Goal: Find specific page/section: Find specific page/section

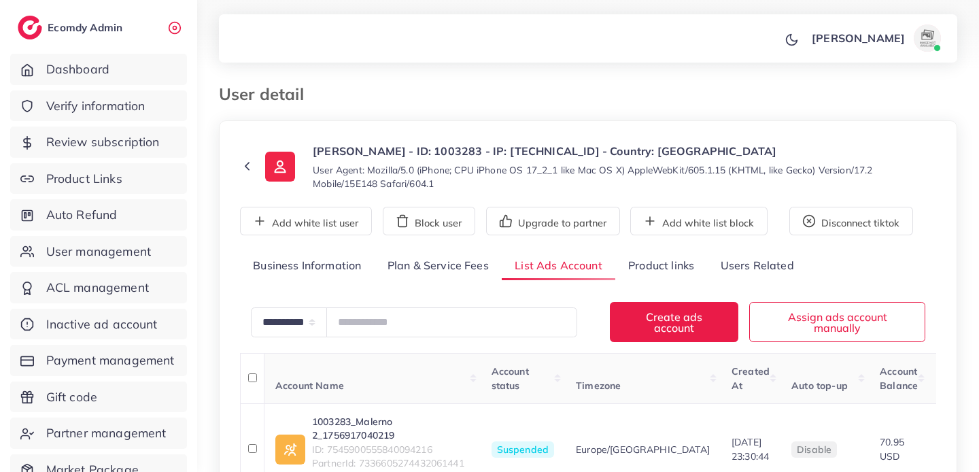
scroll to position [254, 0]
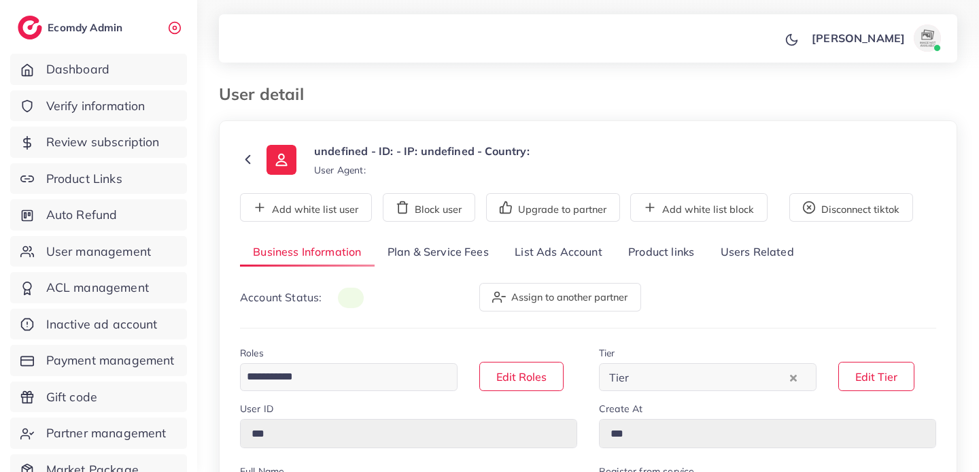
click at [540, 242] on link "List Ads Account" at bounding box center [559, 252] width 114 height 29
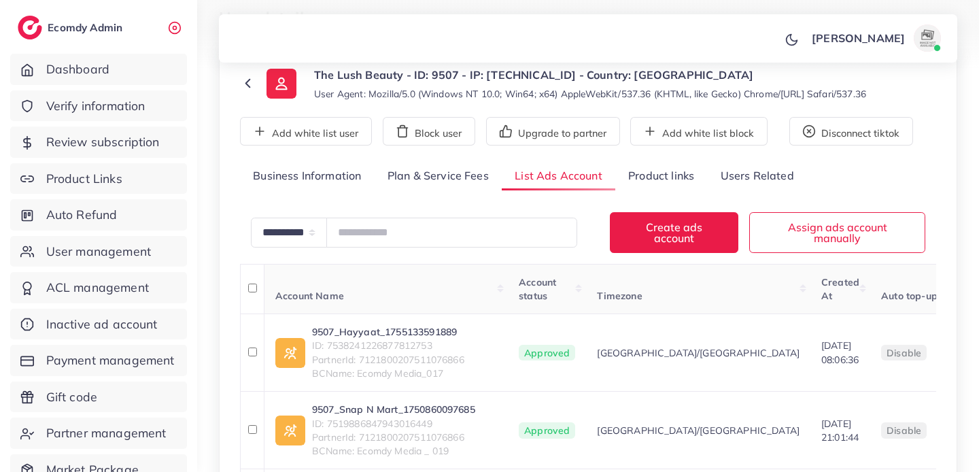
scroll to position [312, 0]
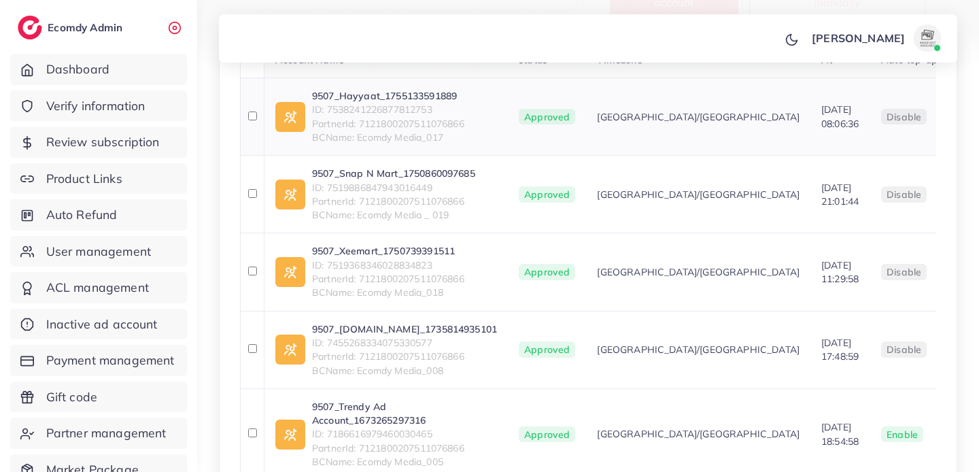
click at [390, 81] on td "9507_Hayyaat_1755133591889 ID: 7538241226877812753 PartnerId: 71218002075110768…" at bounding box center [386, 117] width 244 height 78
click at [388, 97] on link "9507_Hayyaat_1755133591889" at bounding box center [388, 96] width 152 height 14
click at [366, 180] on link "9507_Snap N Mart_1750860097685" at bounding box center [393, 174] width 163 height 14
click at [369, 258] on link "9507_Xeemart_1750739391511" at bounding box center [388, 251] width 152 height 14
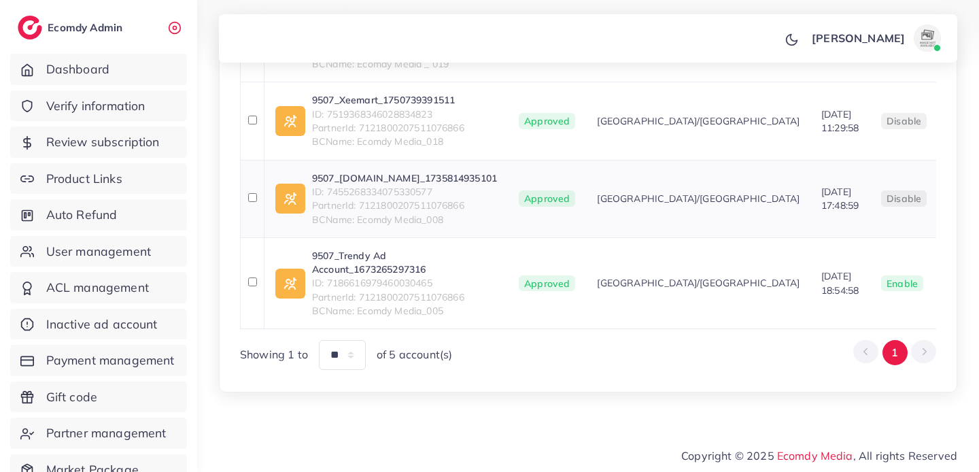
scroll to position [474, 0]
click at [380, 176] on link "9507_Blackowl.pk_1735814935101" at bounding box center [404, 178] width 185 height 14
click at [374, 277] on link "9507_Trendy Ad Account_1673265297316" at bounding box center [404, 263] width 185 height 28
